Goal: Information Seeking & Learning: Understand process/instructions

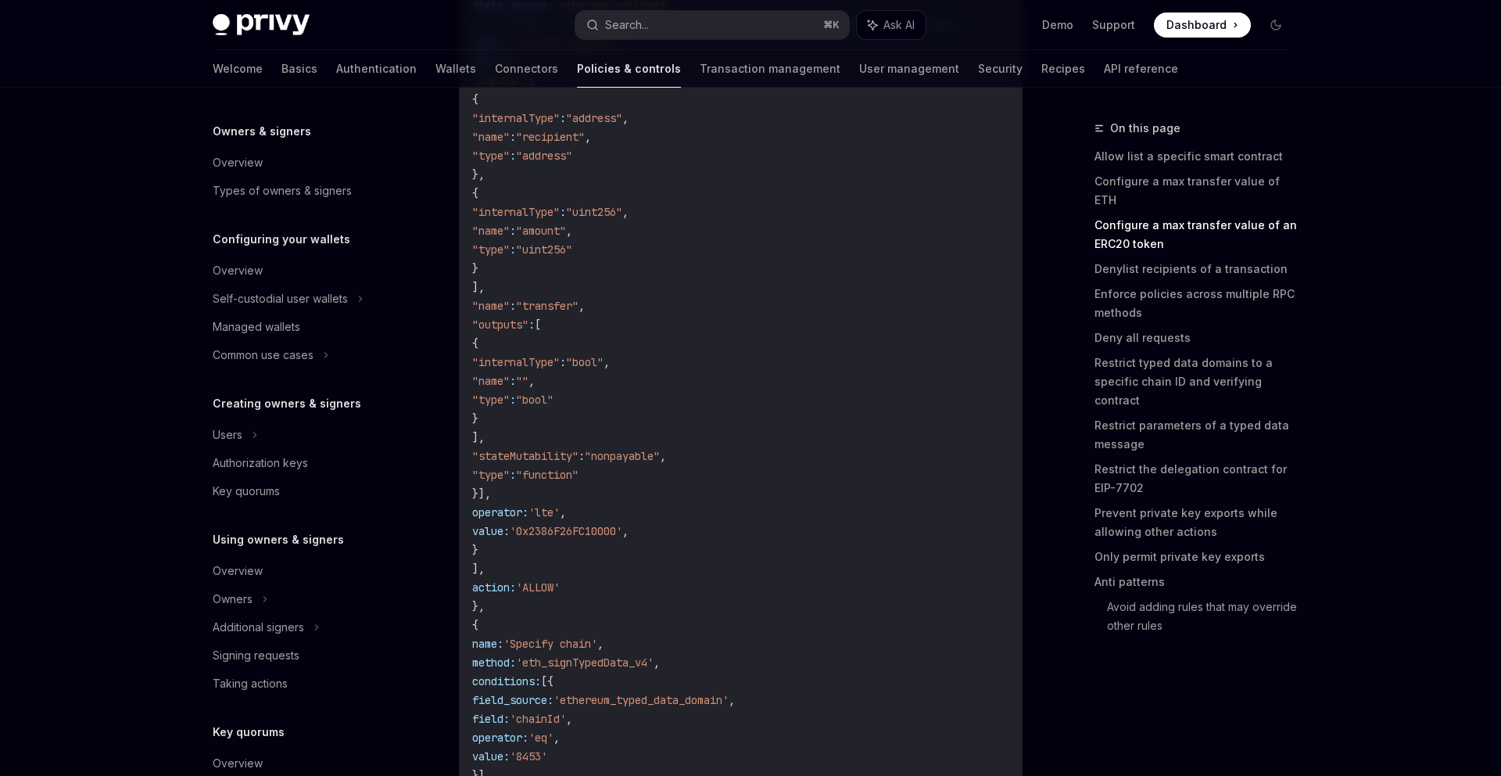
scroll to position [2562, 0]
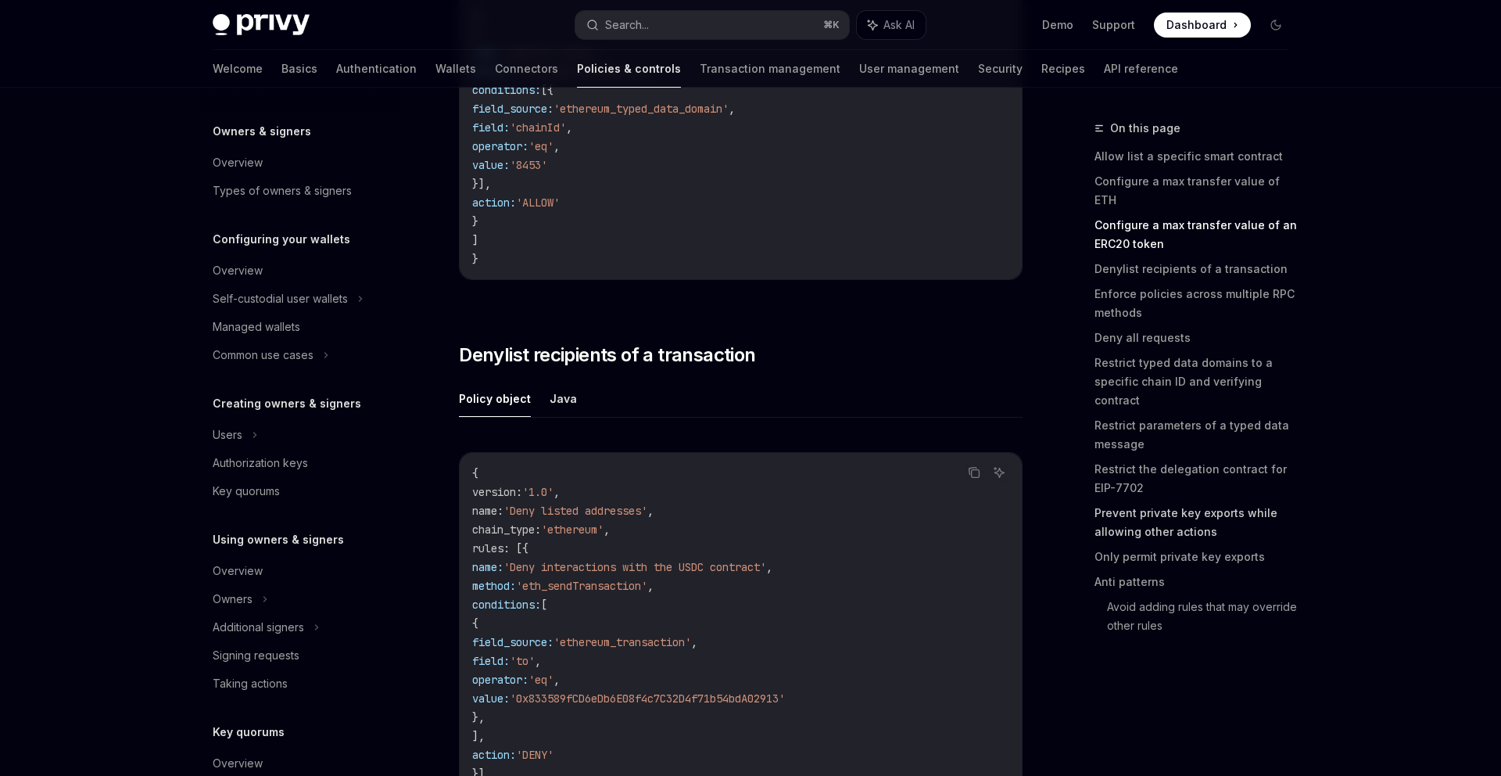
click at [1157, 500] on link "Prevent private key exports while allowing other actions" at bounding box center [1198, 522] width 206 height 44
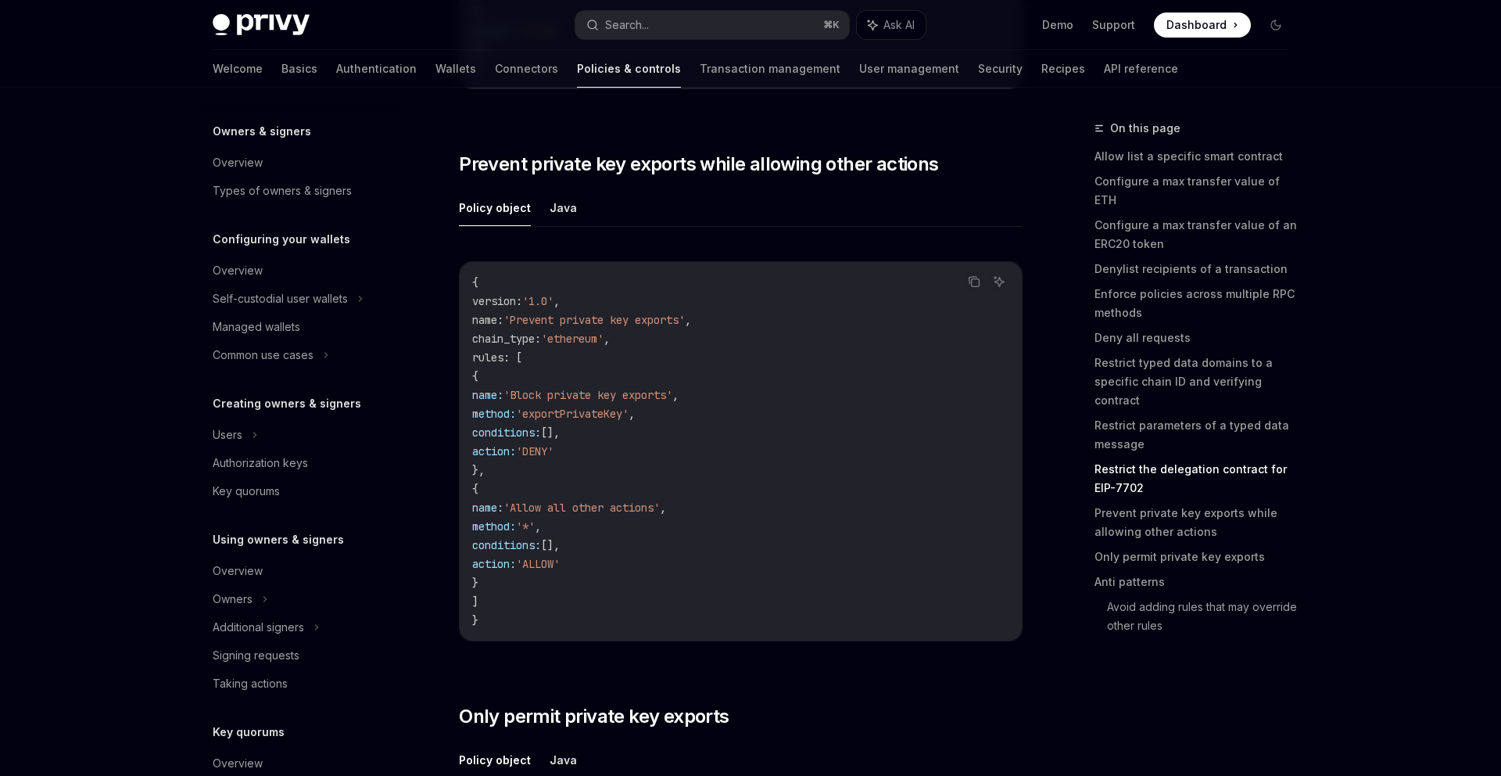
scroll to position [6972, 0]
click at [1143, 325] on link "Deny all requests" at bounding box center [1198, 337] width 206 height 25
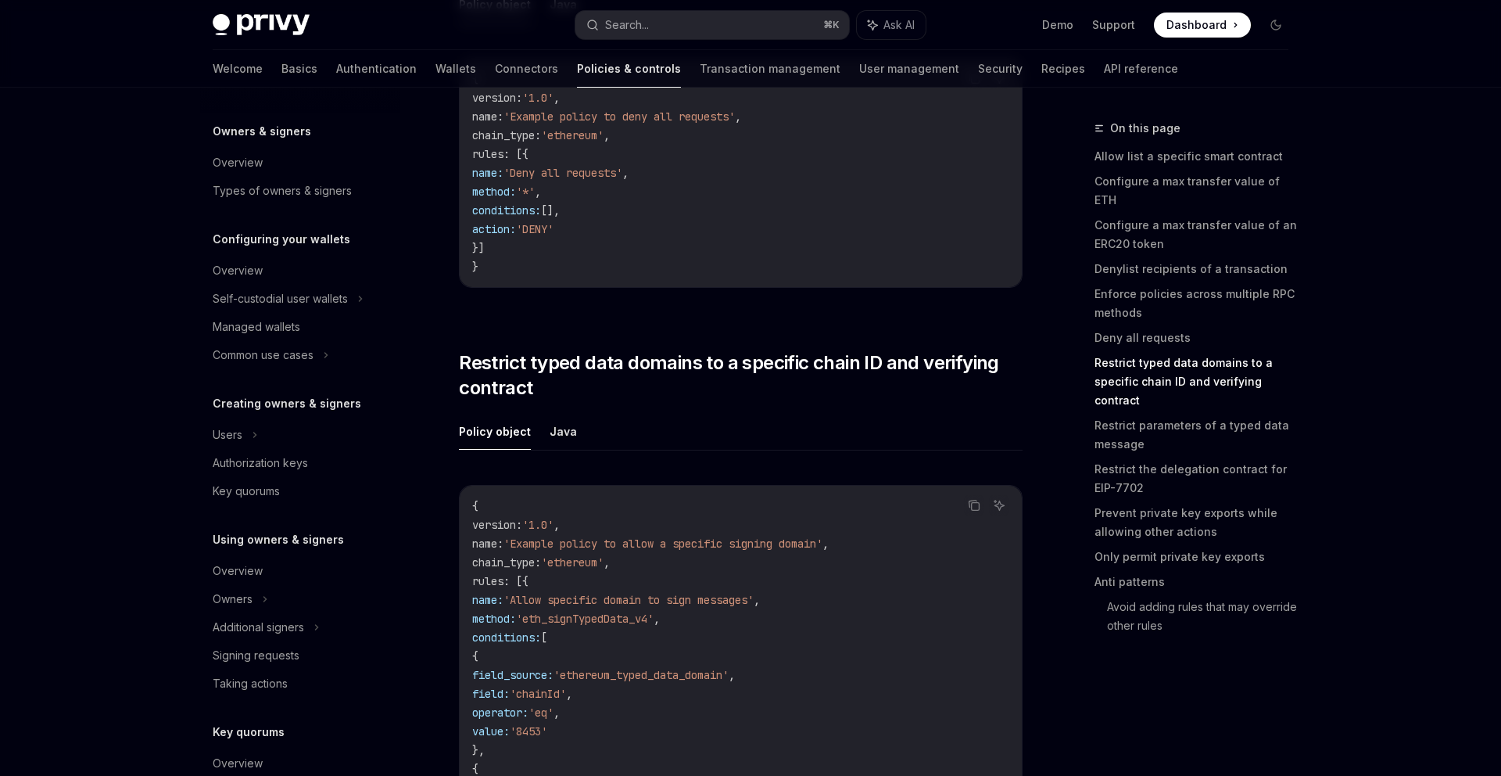
scroll to position [4084, 0]
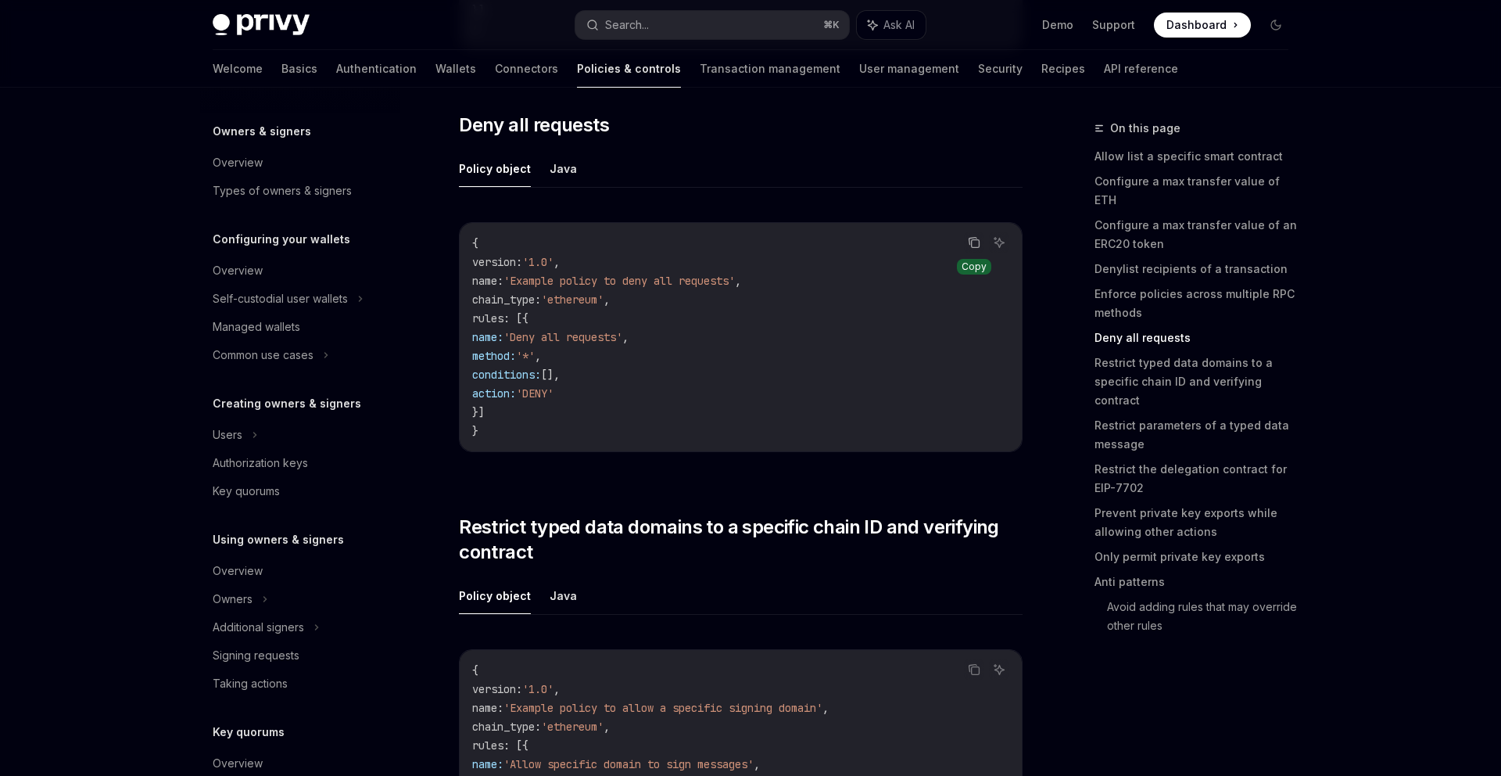
click at [976, 248] on icon "Copy the contents from the code block" at bounding box center [974, 242] width 13 height 13
click at [1209, 183] on link "Configure a max transfer value of ETH" at bounding box center [1198, 191] width 206 height 44
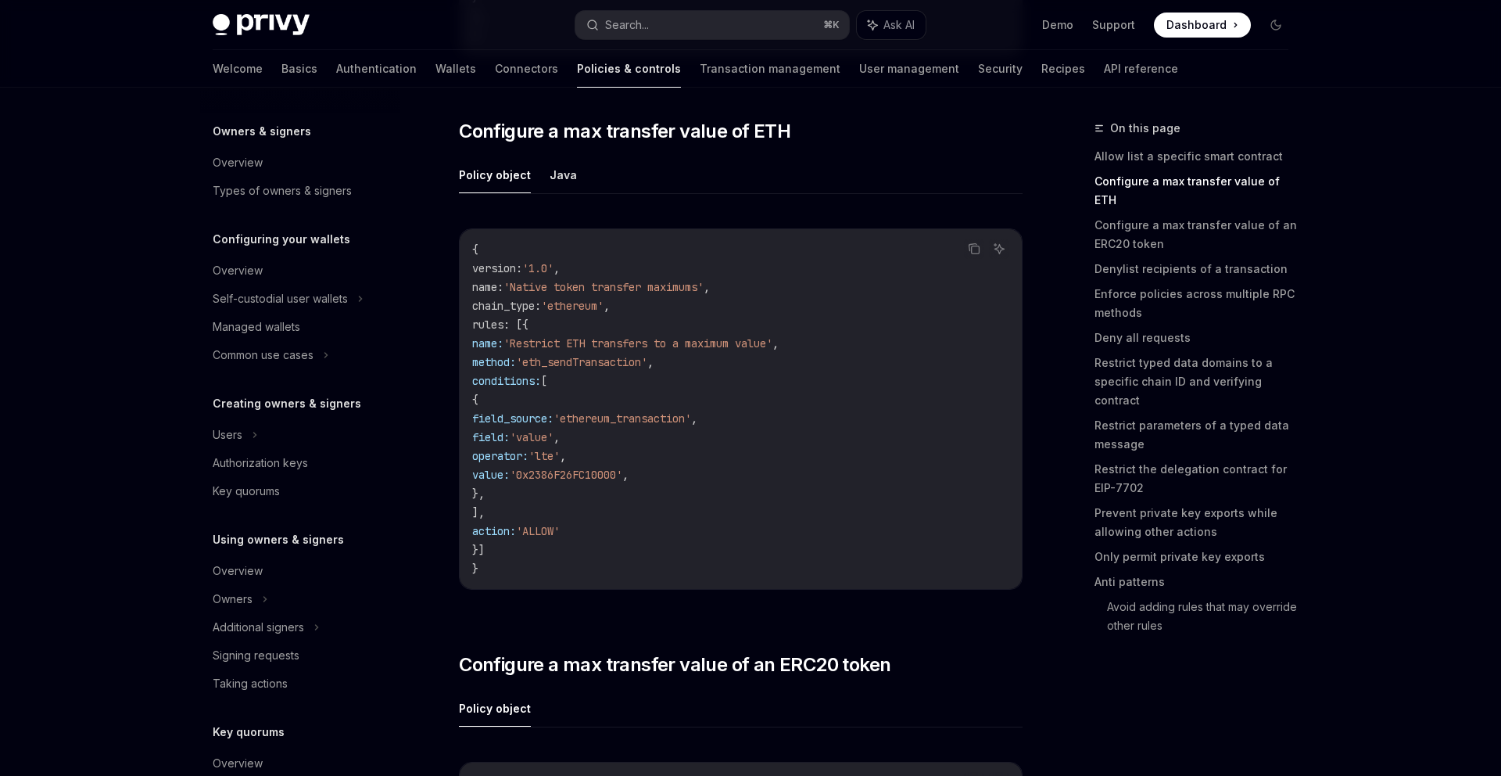
scroll to position [897, 0]
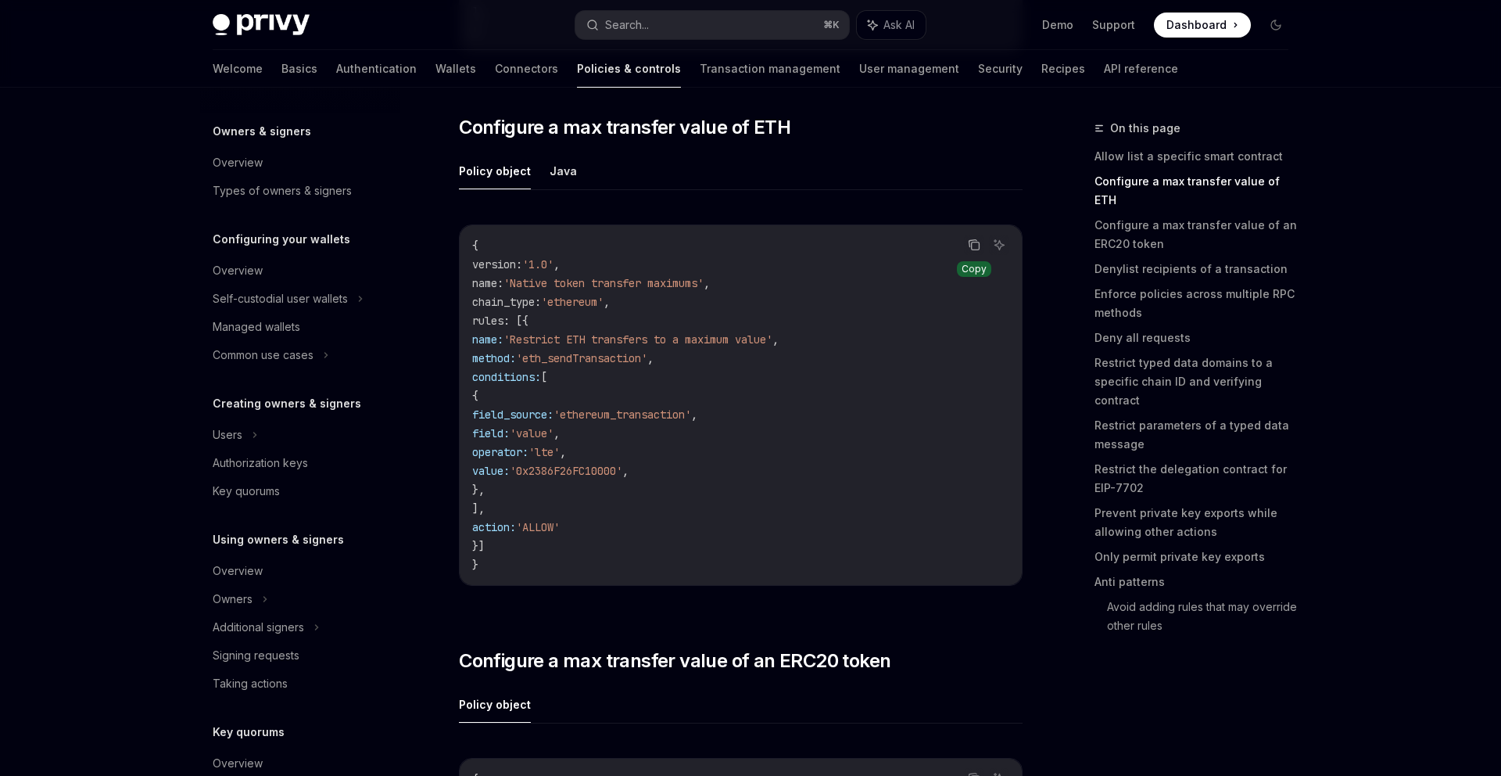
click at [980, 246] on icon "Copy the contents from the code block" at bounding box center [974, 245] width 13 height 13
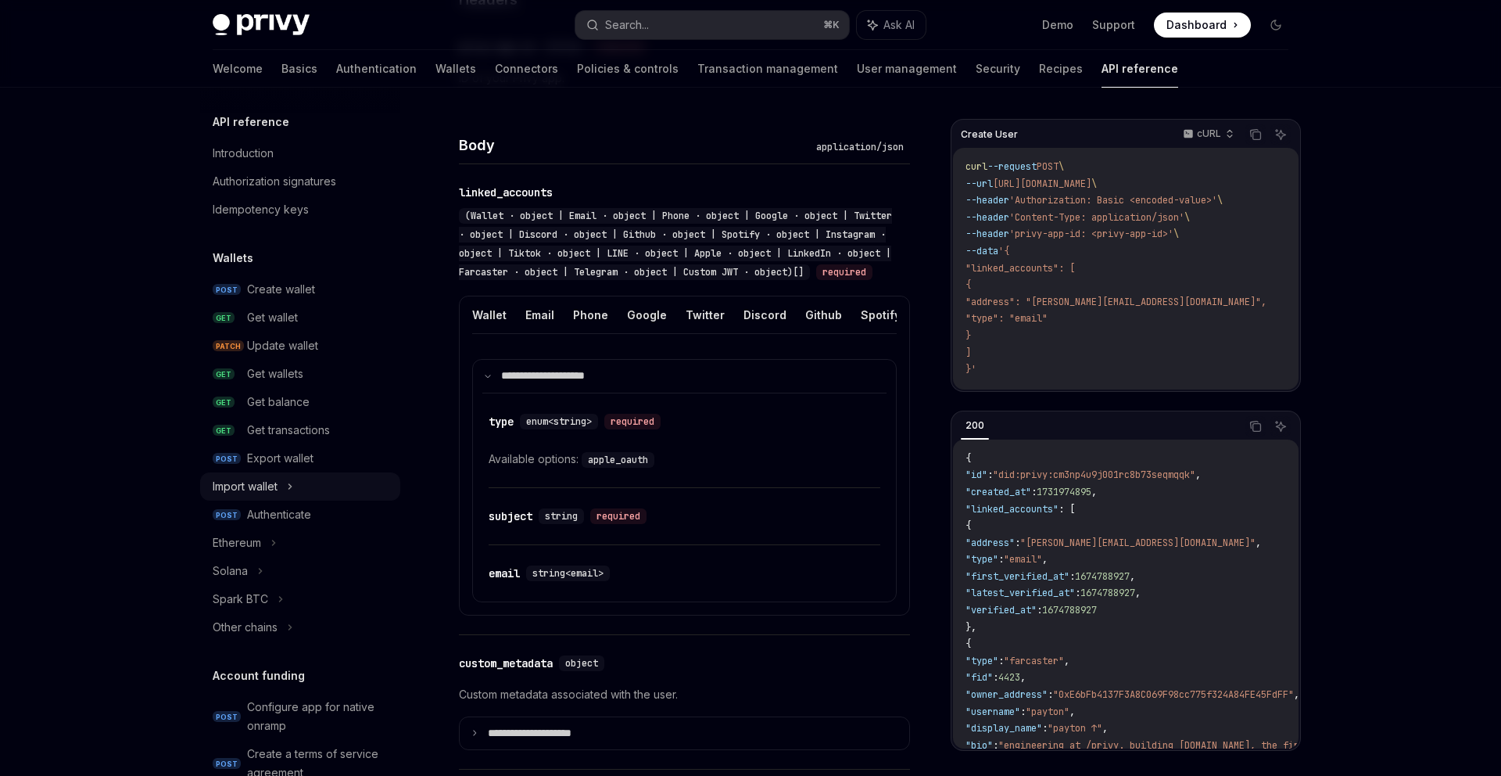
scroll to position [0, 494]
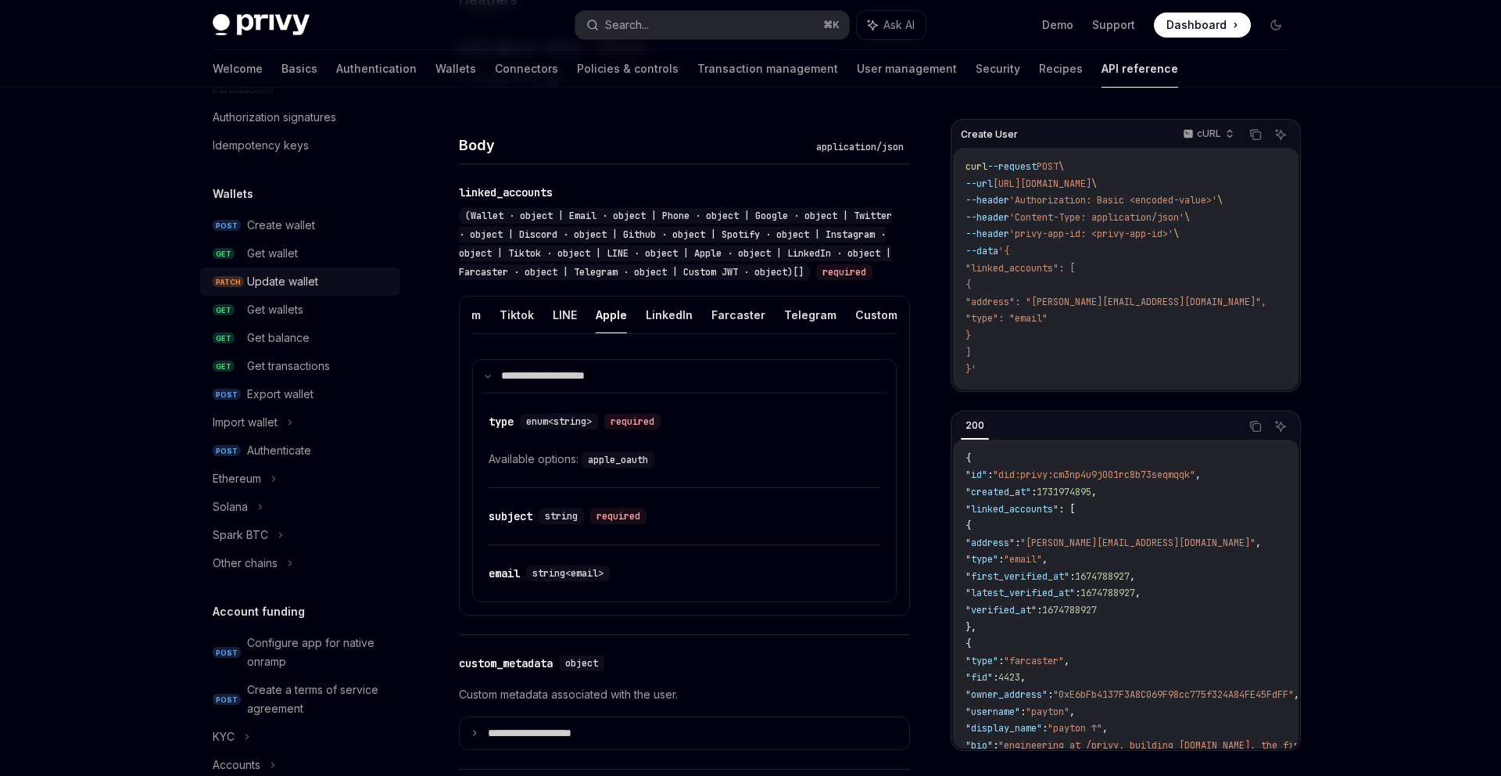
click at [278, 290] on div "Update wallet" at bounding box center [282, 281] width 71 height 19
type textarea "*"
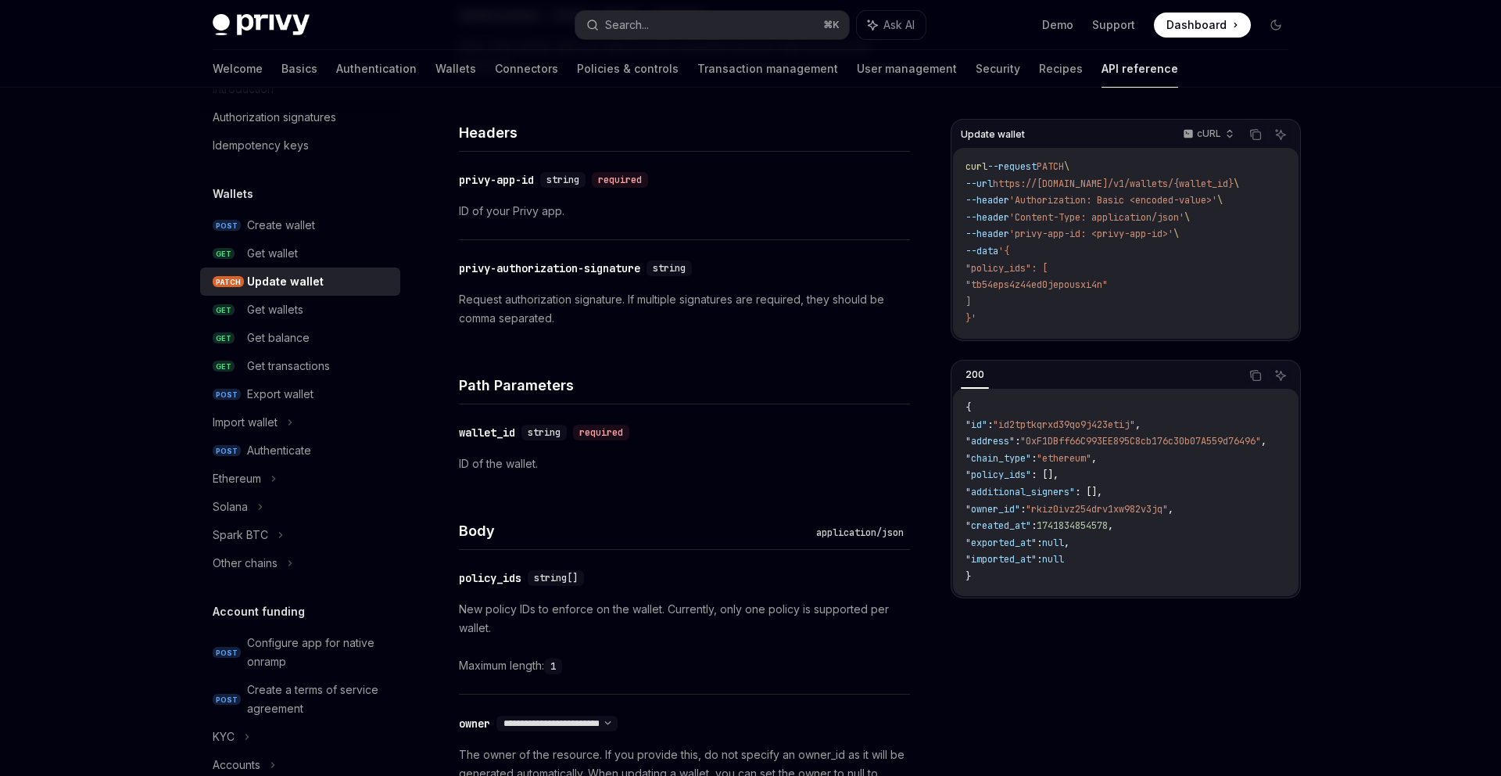
scroll to position [373, 0]
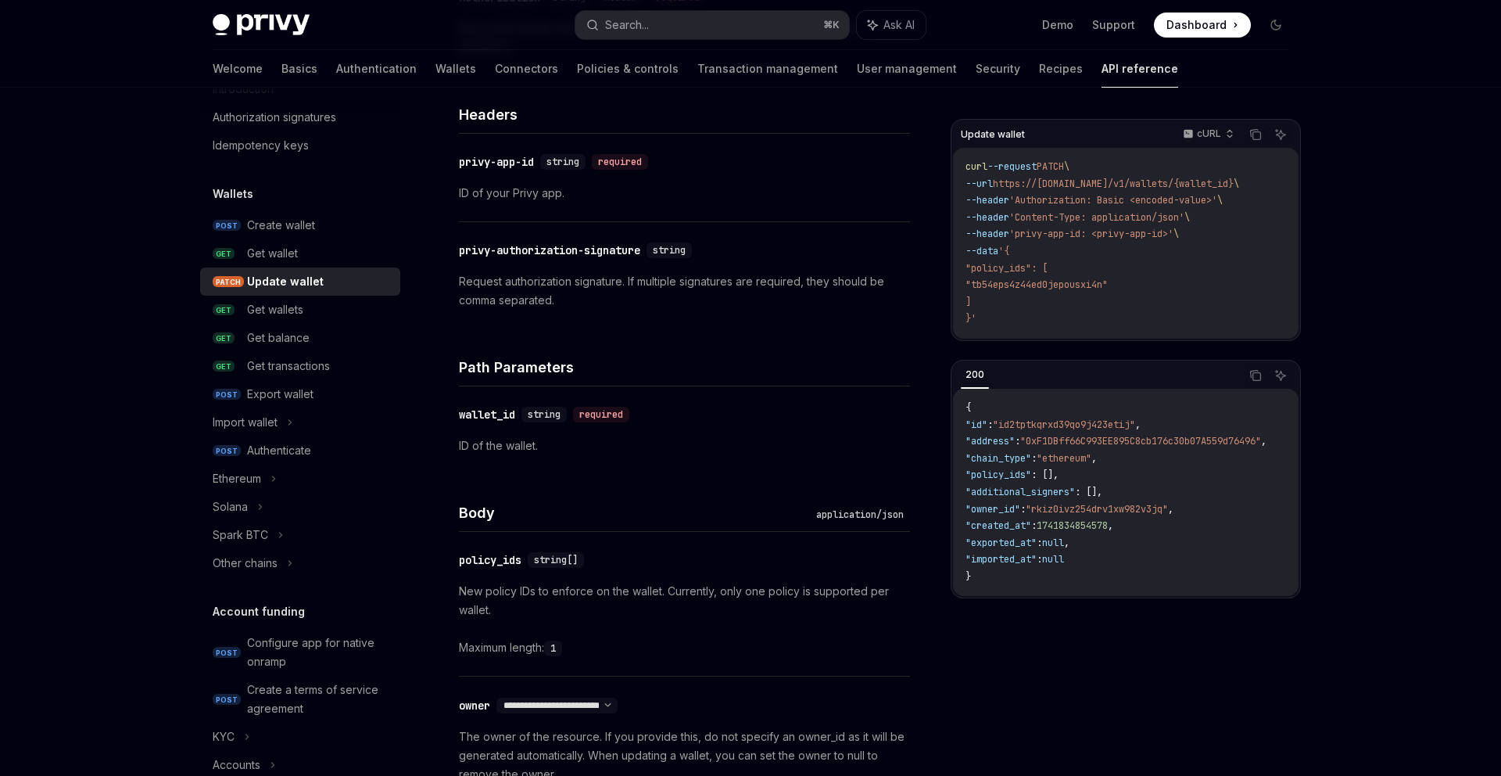
click at [1088, 465] on span ""ethereum"" at bounding box center [1064, 458] width 55 height 13
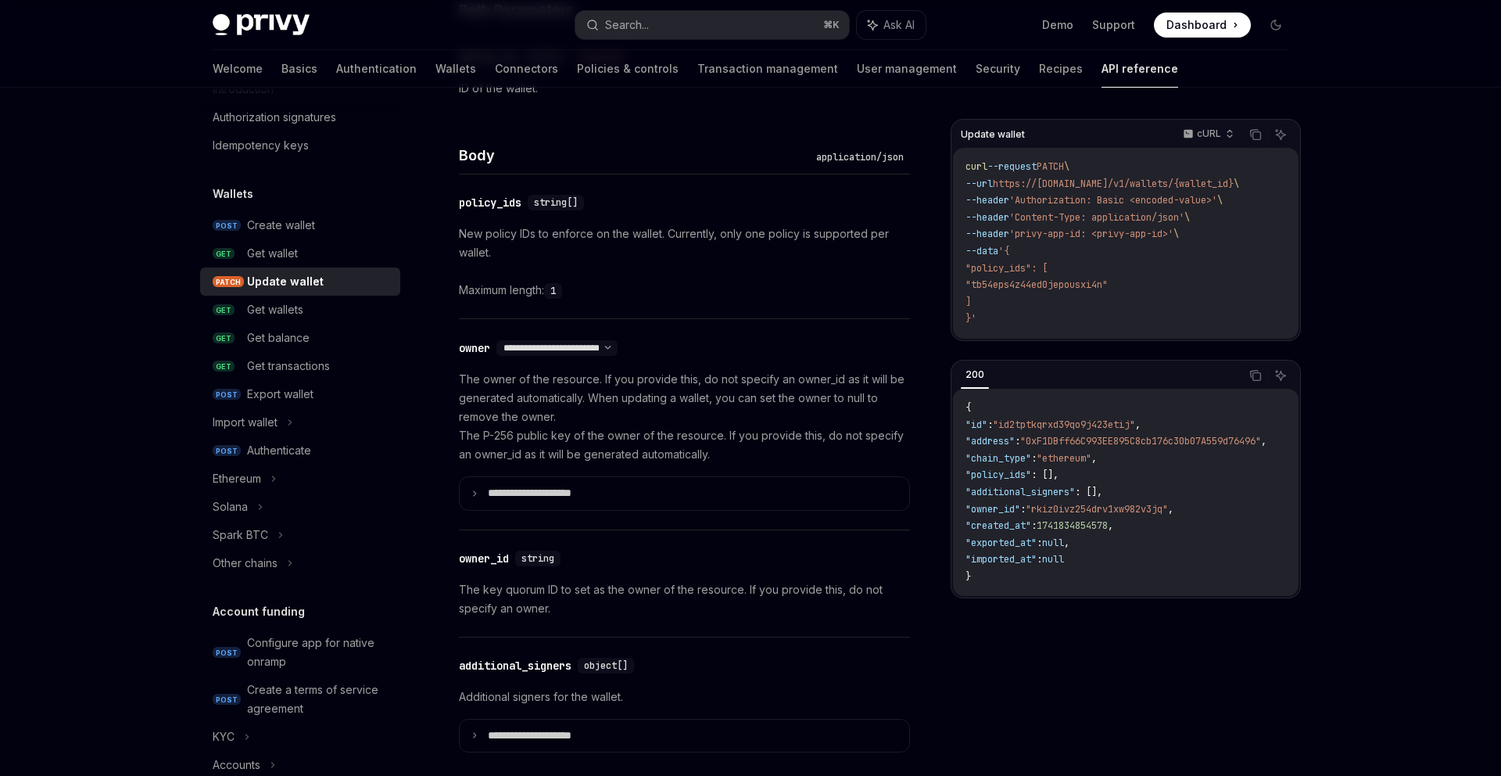
scroll to position [863, 0]
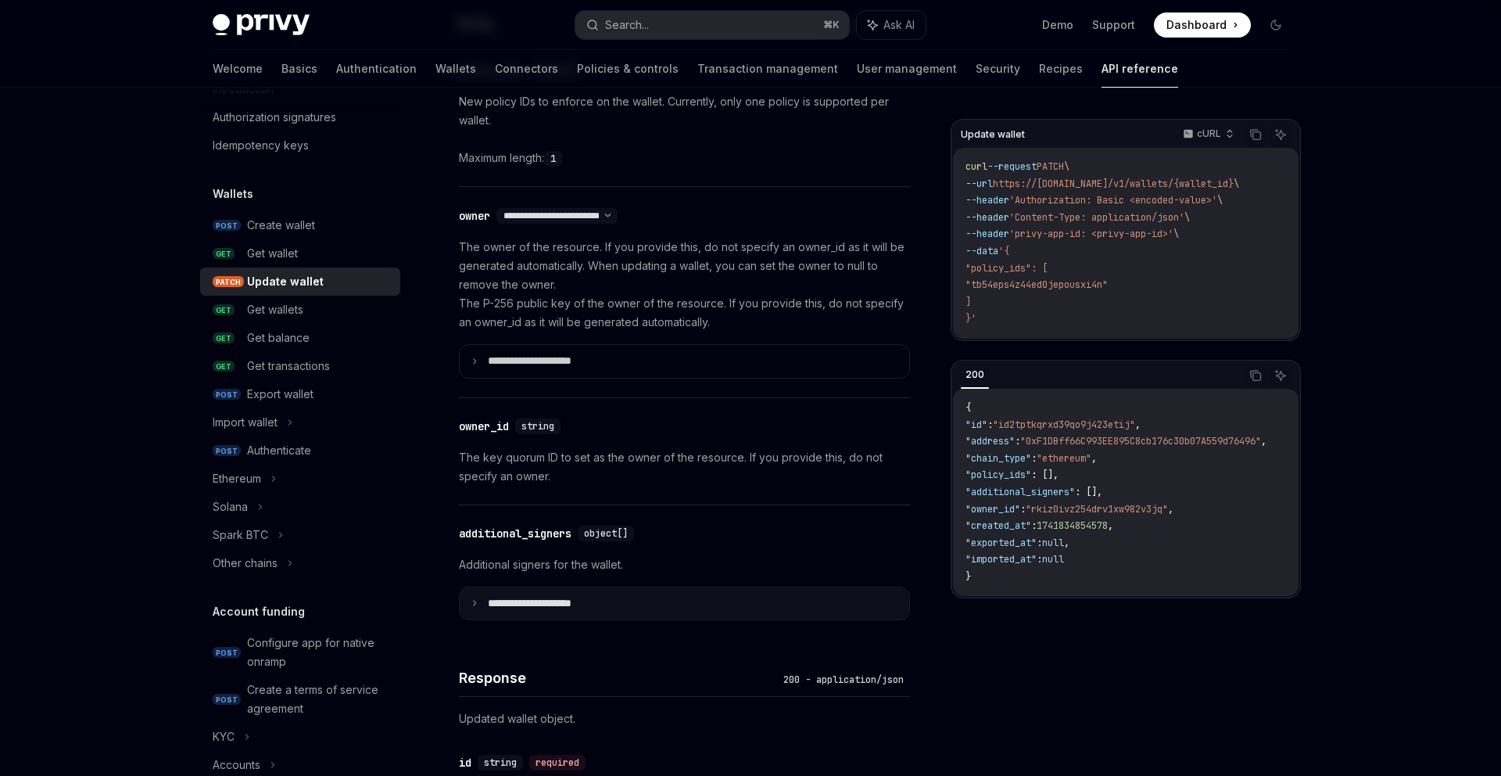
click at [596, 600] on p "**********" at bounding box center [542, 604] width 109 height 14
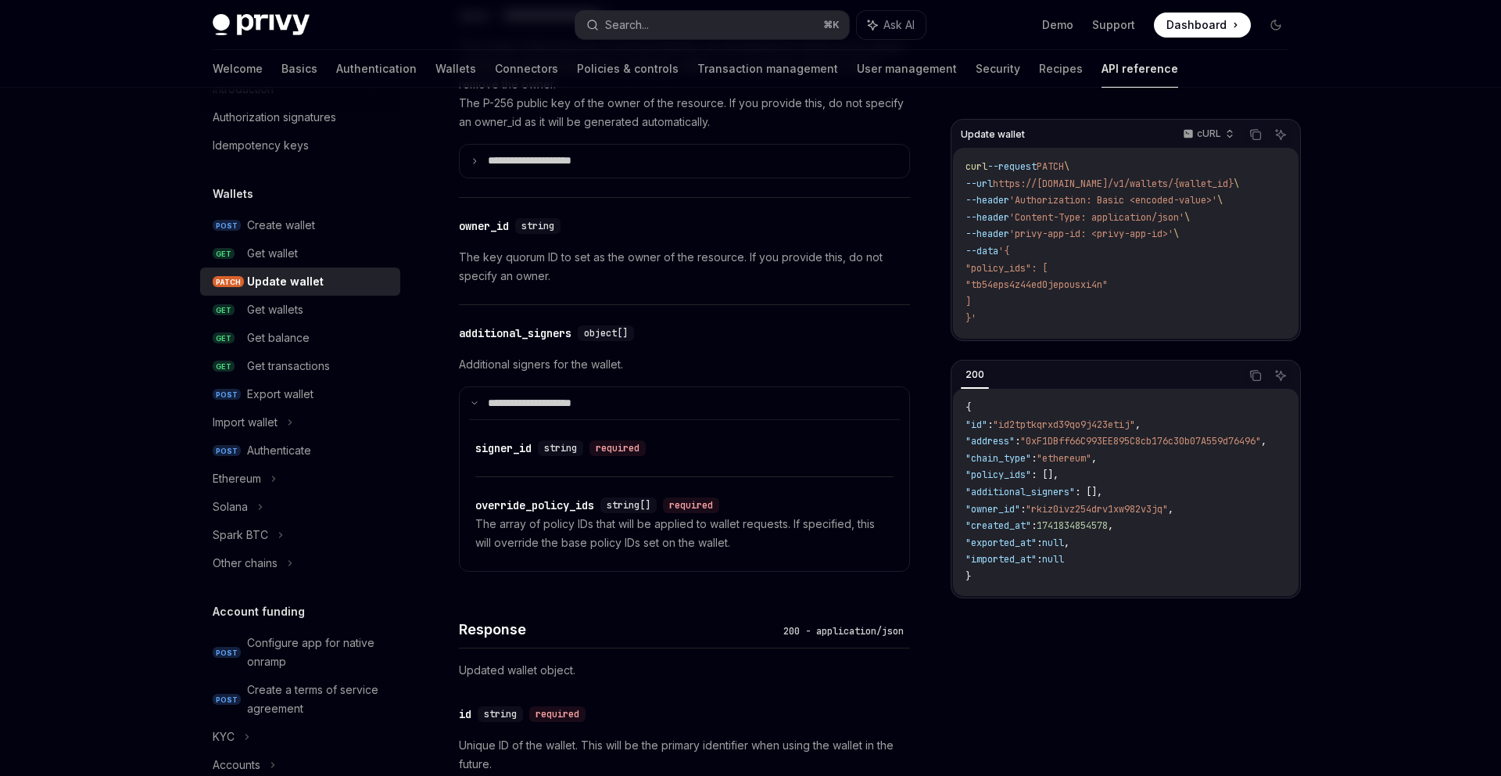
scroll to position [1081, 0]
